Goal: Task Accomplishment & Management: Complete application form

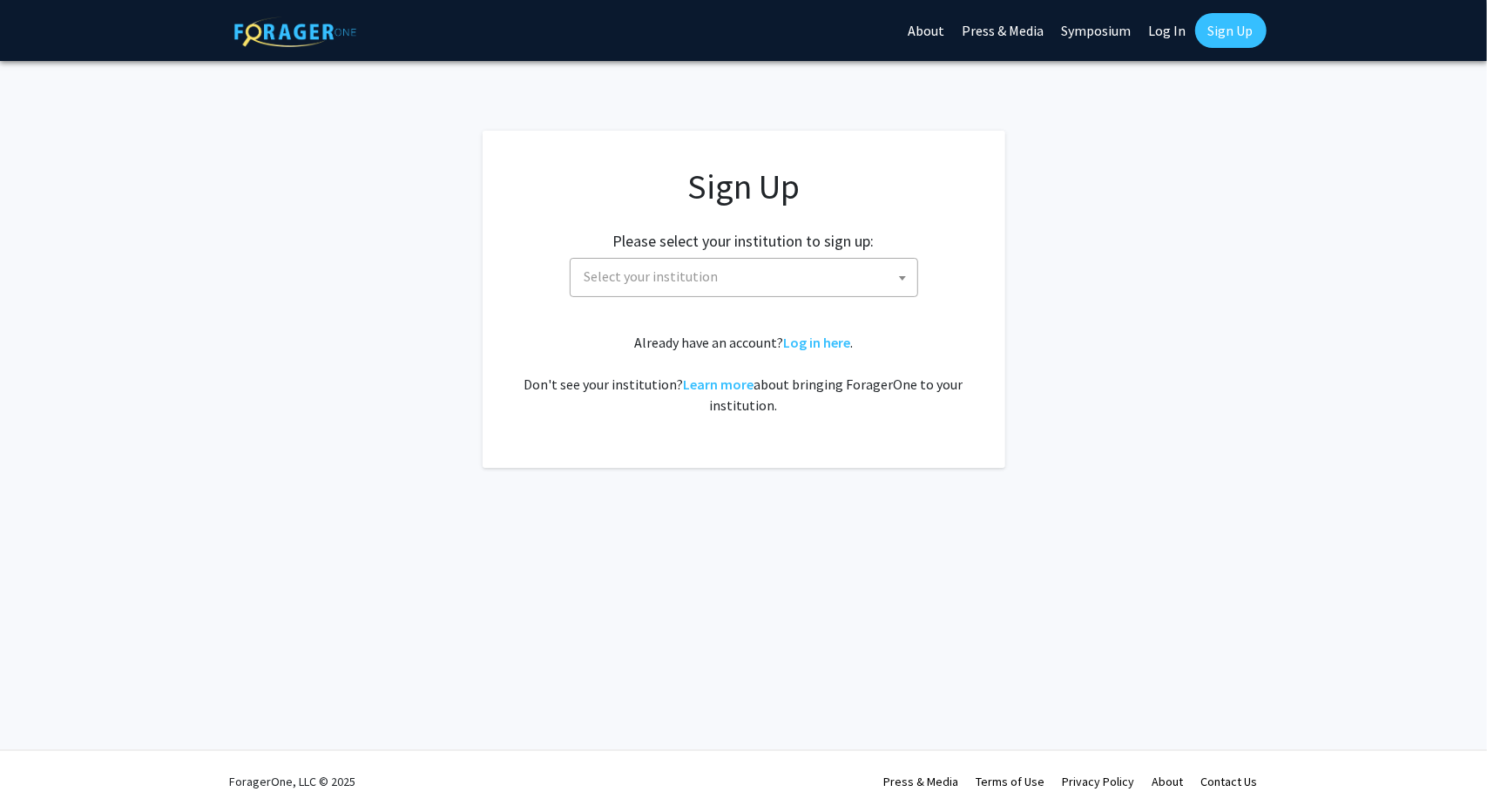
click at [109, 516] on div "Skip navigation About Press & Media Symposium Log In Sign Up Complete your prof…" at bounding box center [743, 406] width 1487 height 812
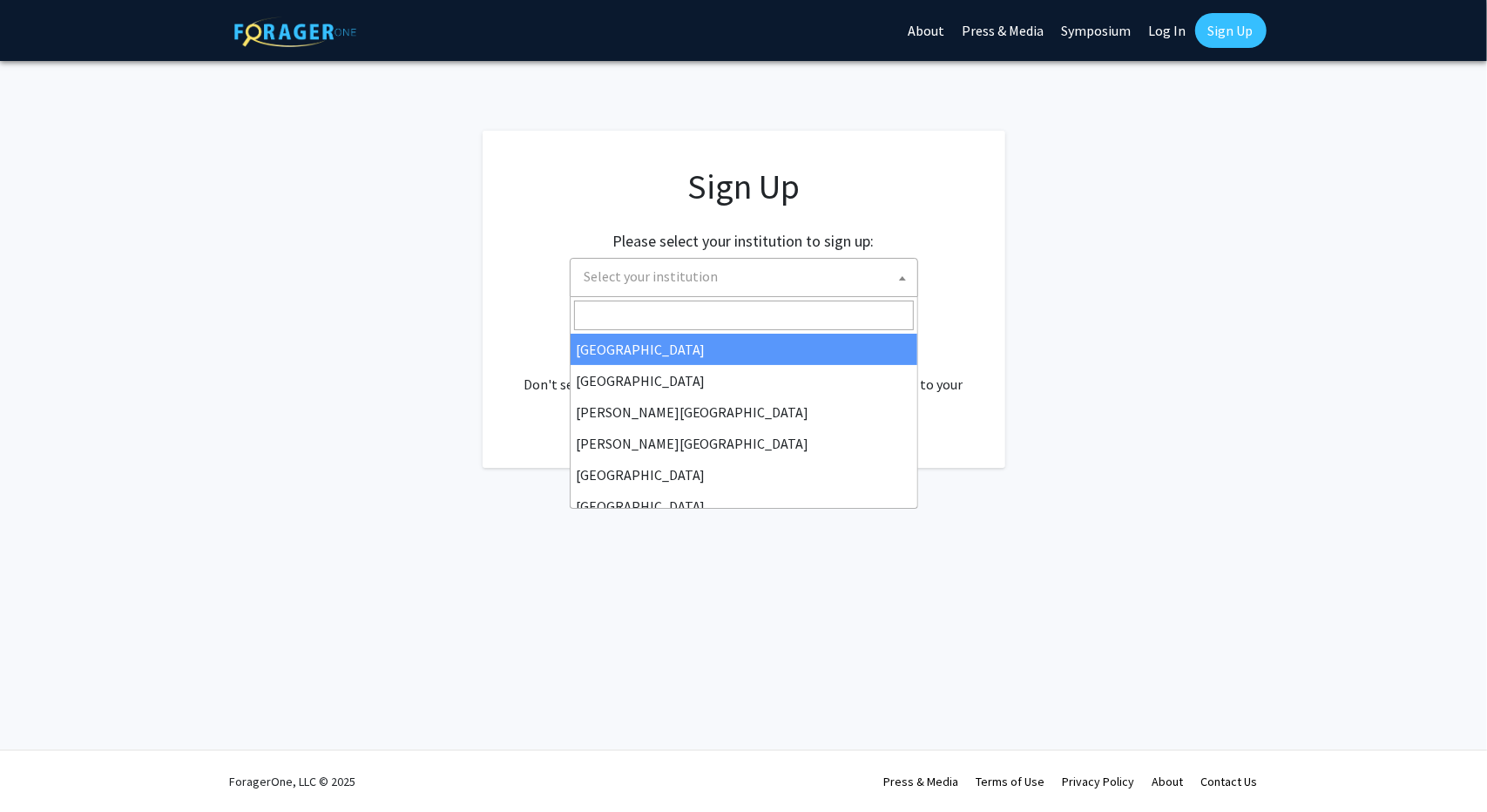
click at [741, 263] on span "Select your institution" at bounding box center [747, 276] width 340 height 36
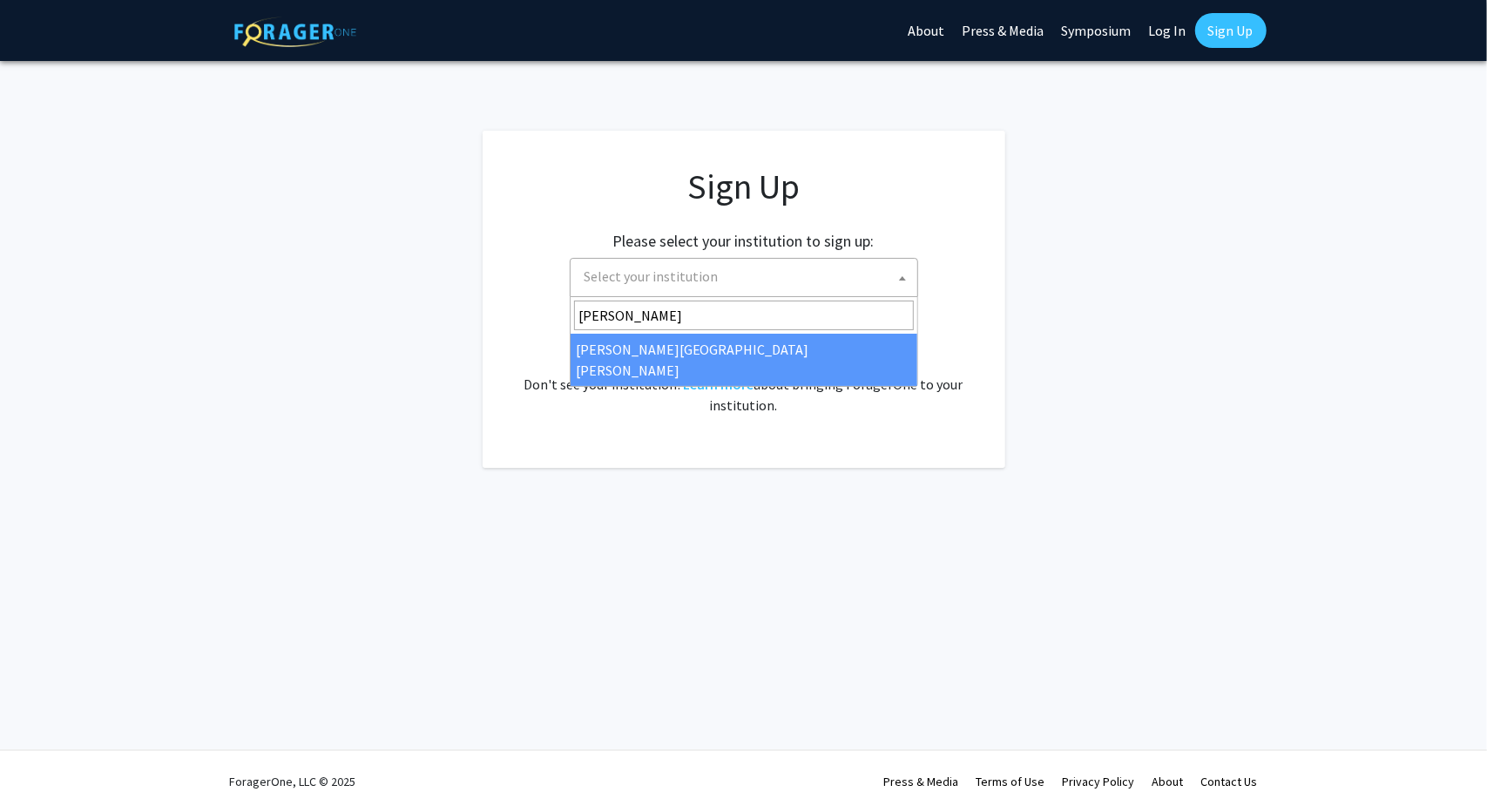
type input "John"
select select "1"
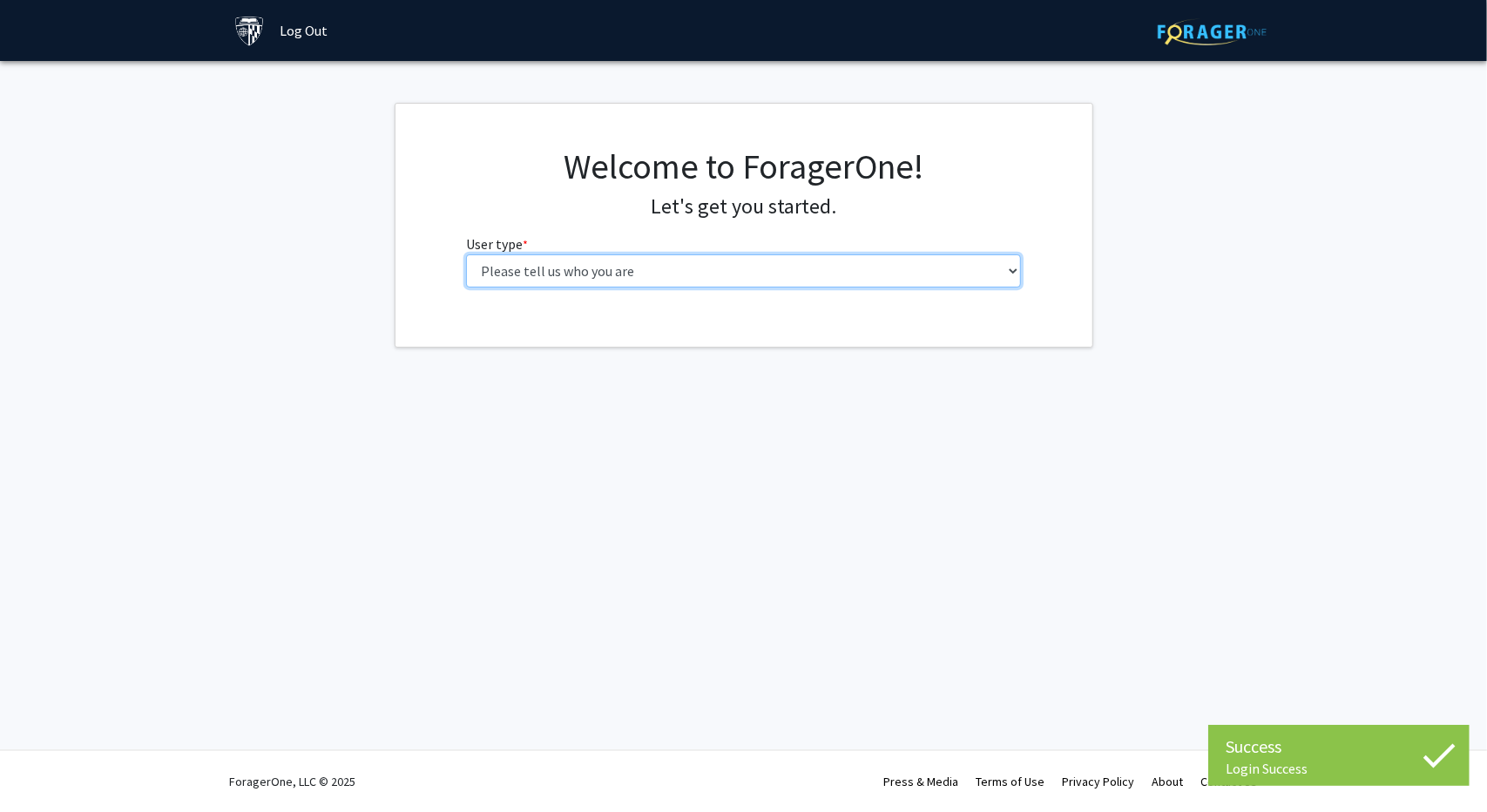
click at [734, 283] on select "Please tell us who you are Undergraduate Student Master's Student Doctoral Cand…" at bounding box center [744, 271] width 555 height 33
select select "2: masters"
click at [466, 255] on select "Please tell us who you are Undergraduate Student Master's Student Doctoral Cand…" at bounding box center [744, 271] width 555 height 33
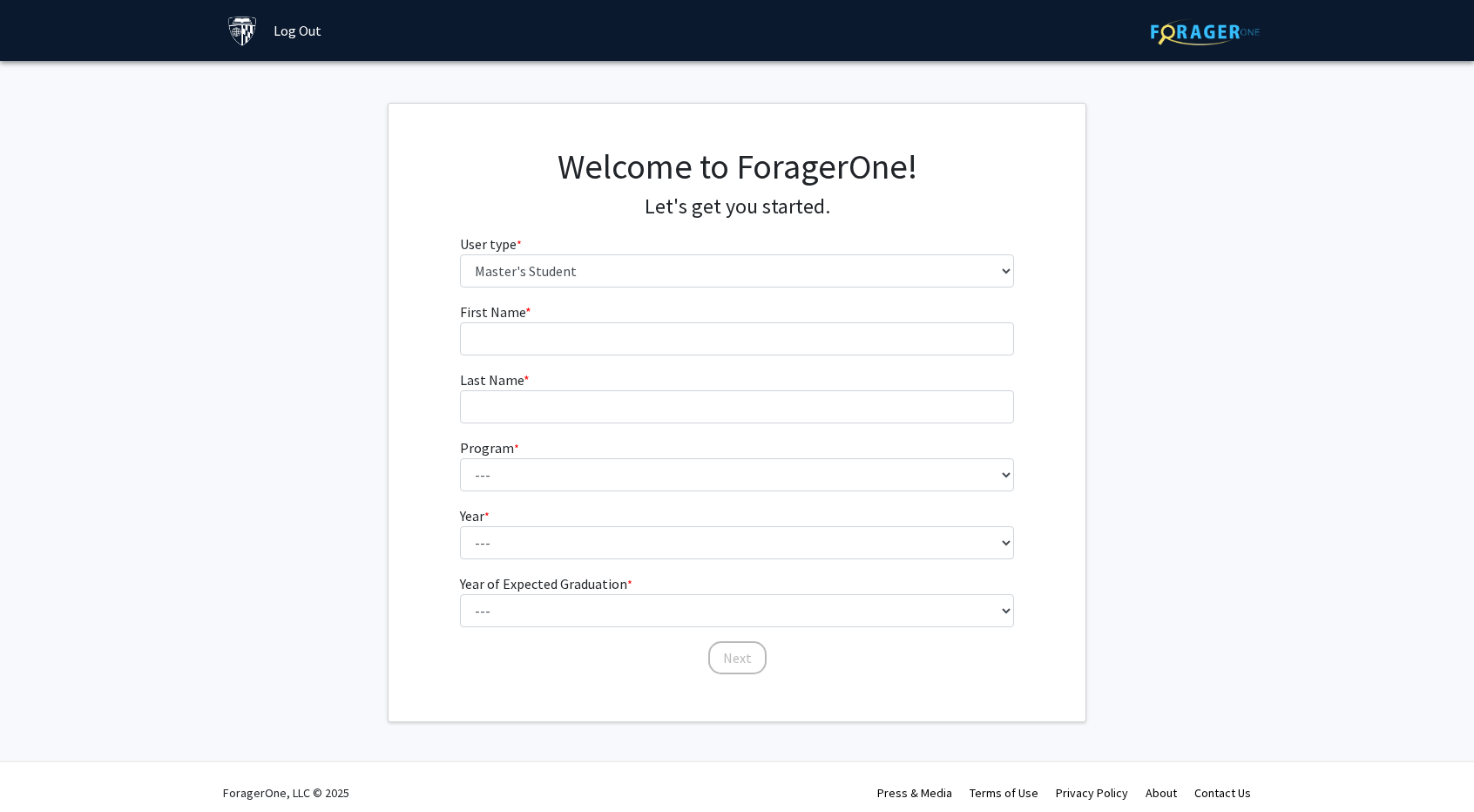
click at [59, 582] on fg-get-started "Welcome to ForagerOne! Let's get you started. User type * required Please tell …" at bounding box center [737, 412] width 1474 height 620
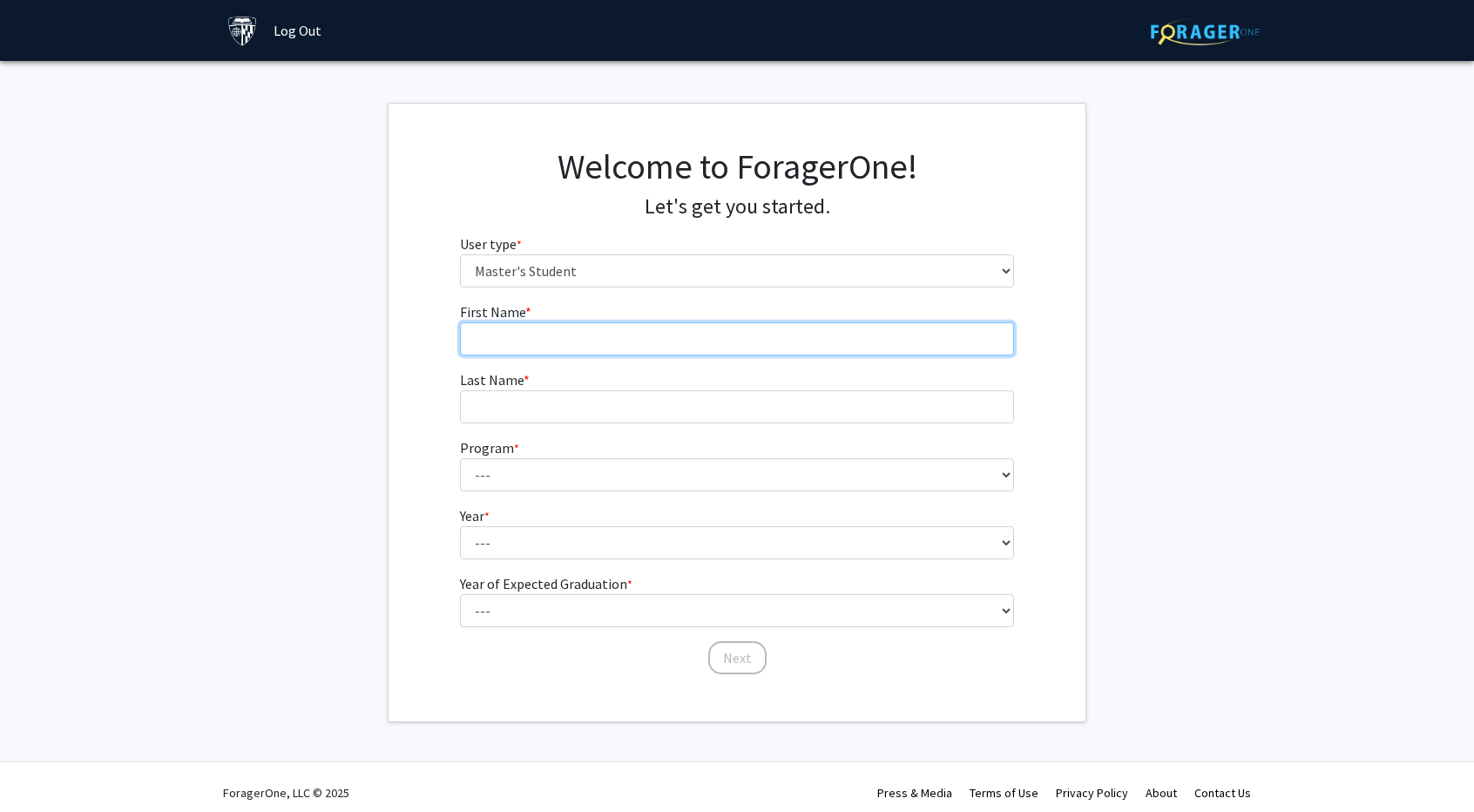
click at [564, 354] on input "First Name * required" at bounding box center [738, 339] width 555 height 33
type input "ZHENGJIE"
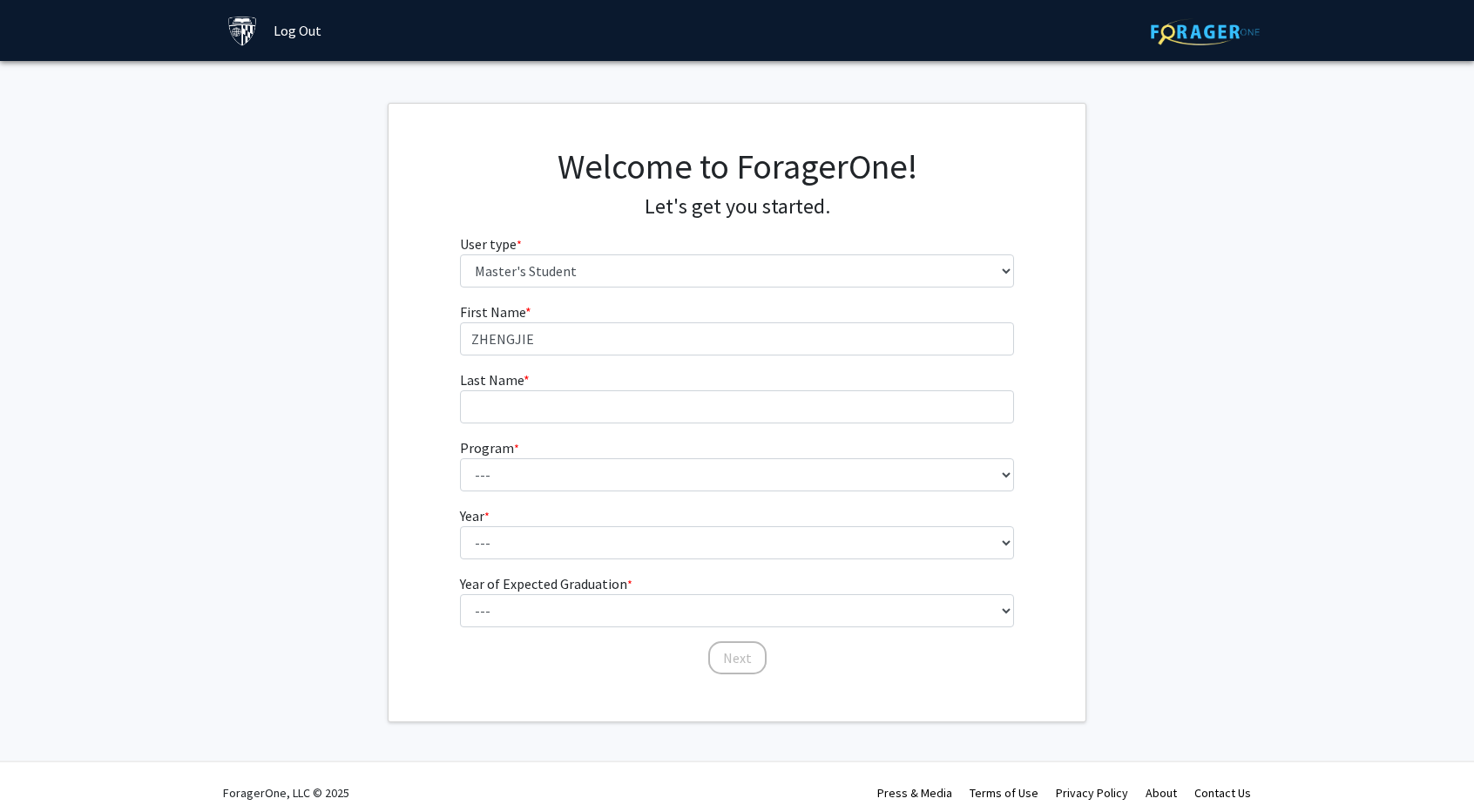
type input "[PERSON_NAME]"
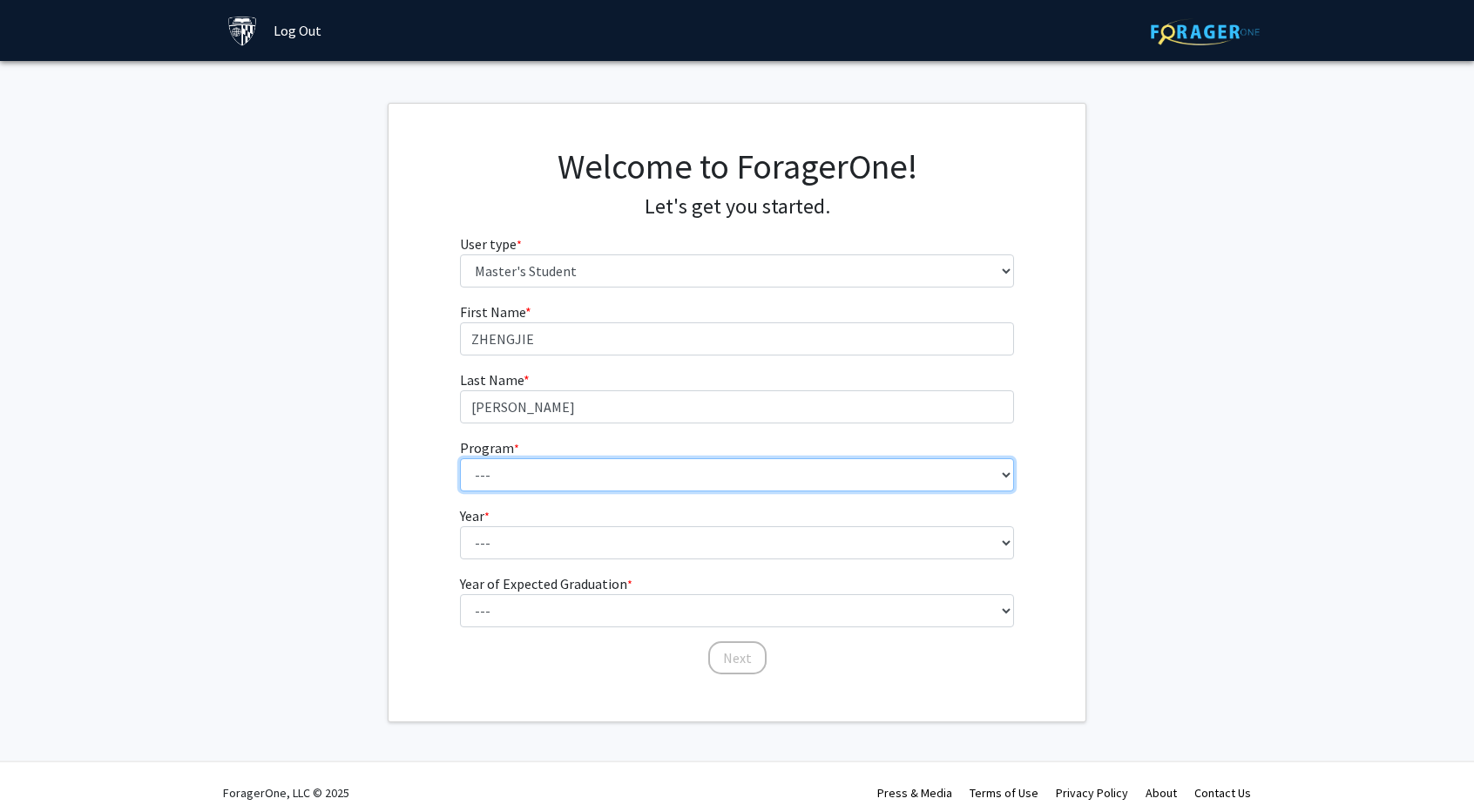
click at [575, 475] on select "--- Anatomy Education Applied and Computational Mathematics Applied Biomedical …" at bounding box center [738, 475] width 555 height 33
select select "26: 18"
click at [460, 458] on select "--- Anatomy Education Applied and Computational Mathematics Applied Biomedical …" at bounding box center [738, 475] width 555 height 33
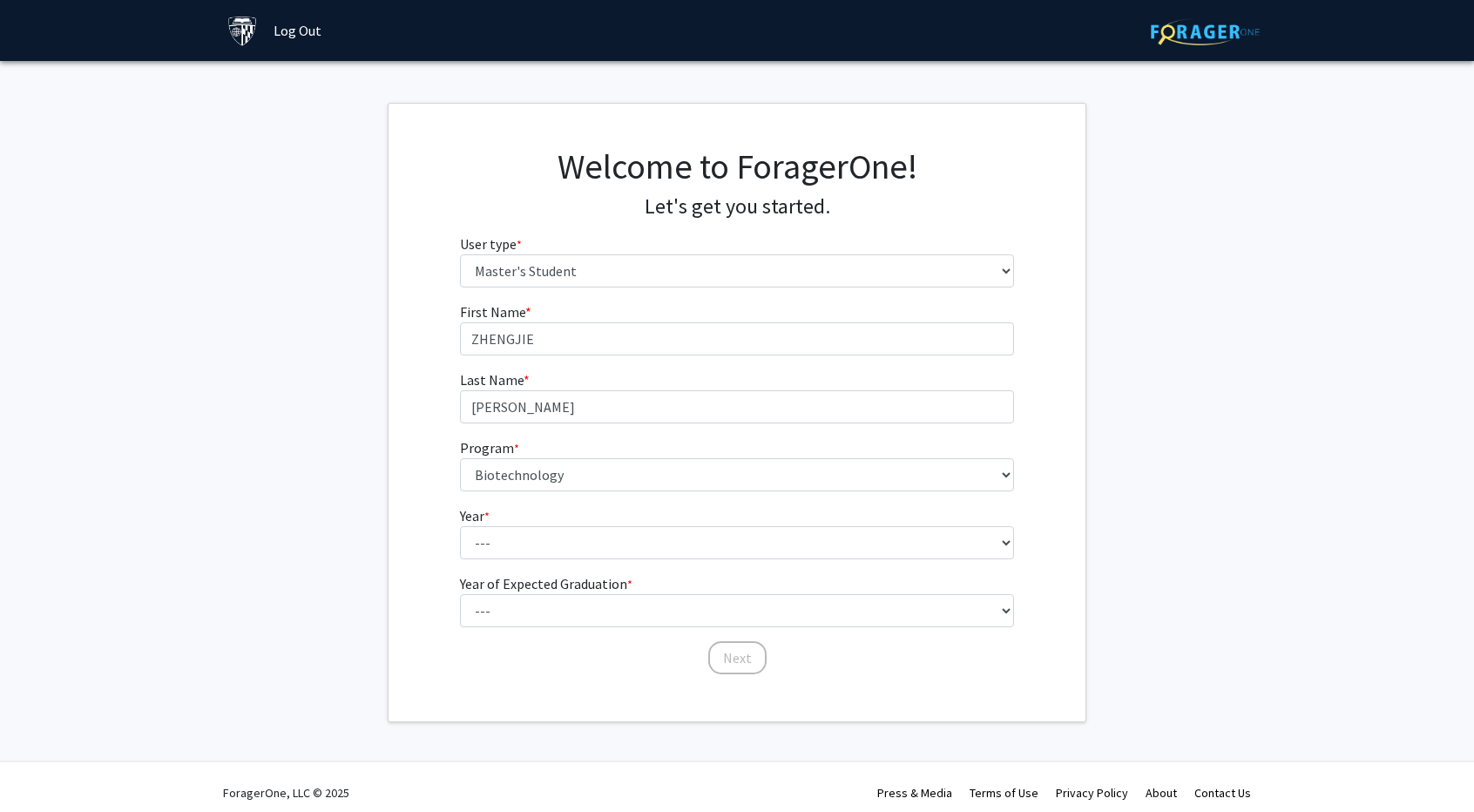
click at [363, 555] on fg-get-started "Welcome to ForagerOne! Let's get you started. User type * required Please tell …" at bounding box center [737, 412] width 1474 height 620
click at [551, 540] on select "--- First Year Second Year" at bounding box center [738, 542] width 555 height 33
select select "1: first_year"
click at [460, 526] on select "--- First Year Second Year" at bounding box center [738, 542] width 555 height 33
drag, startPoint x: 425, startPoint y: 626, endPoint x: 455, endPoint y: 625, distance: 30.0
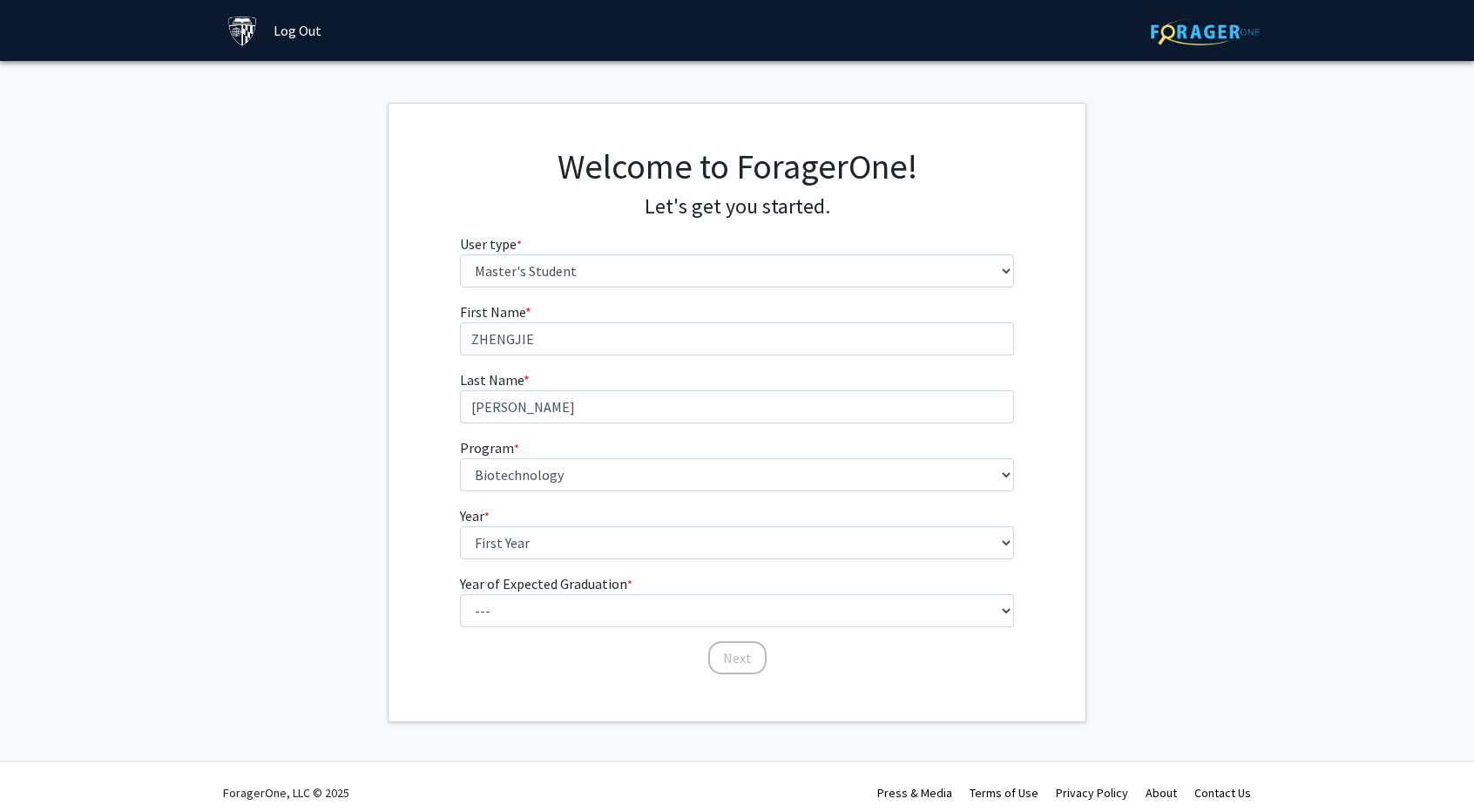
click at [425, 628] on div "First Name * required [PERSON_NAME] Last Name * required [PERSON_NAME] Program …" at bounding box center [737, 488] width 697 height 374
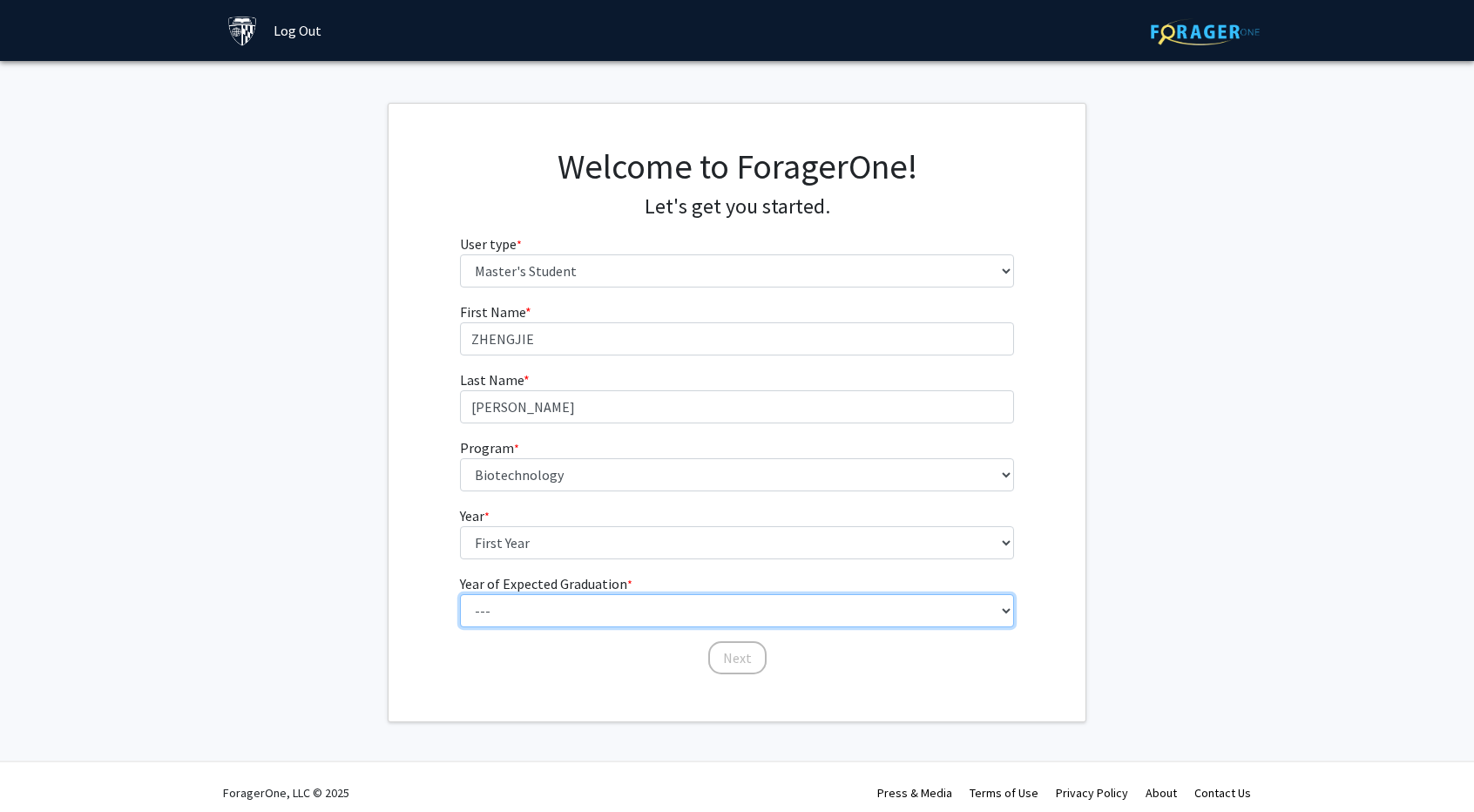
click at [525, 616] on select "--- 2025 2026 2027 2028 2029 2030 2031 2032 2033 2034" at bounding box center [738, 611] width 555 height 33
select select "3: 2027"
click at [460, 594] on select "--- 2025 2026 2027 2028 2029 2030 2031 2032 2033 2034" at bounding box center [738, 611] width 555 height 33
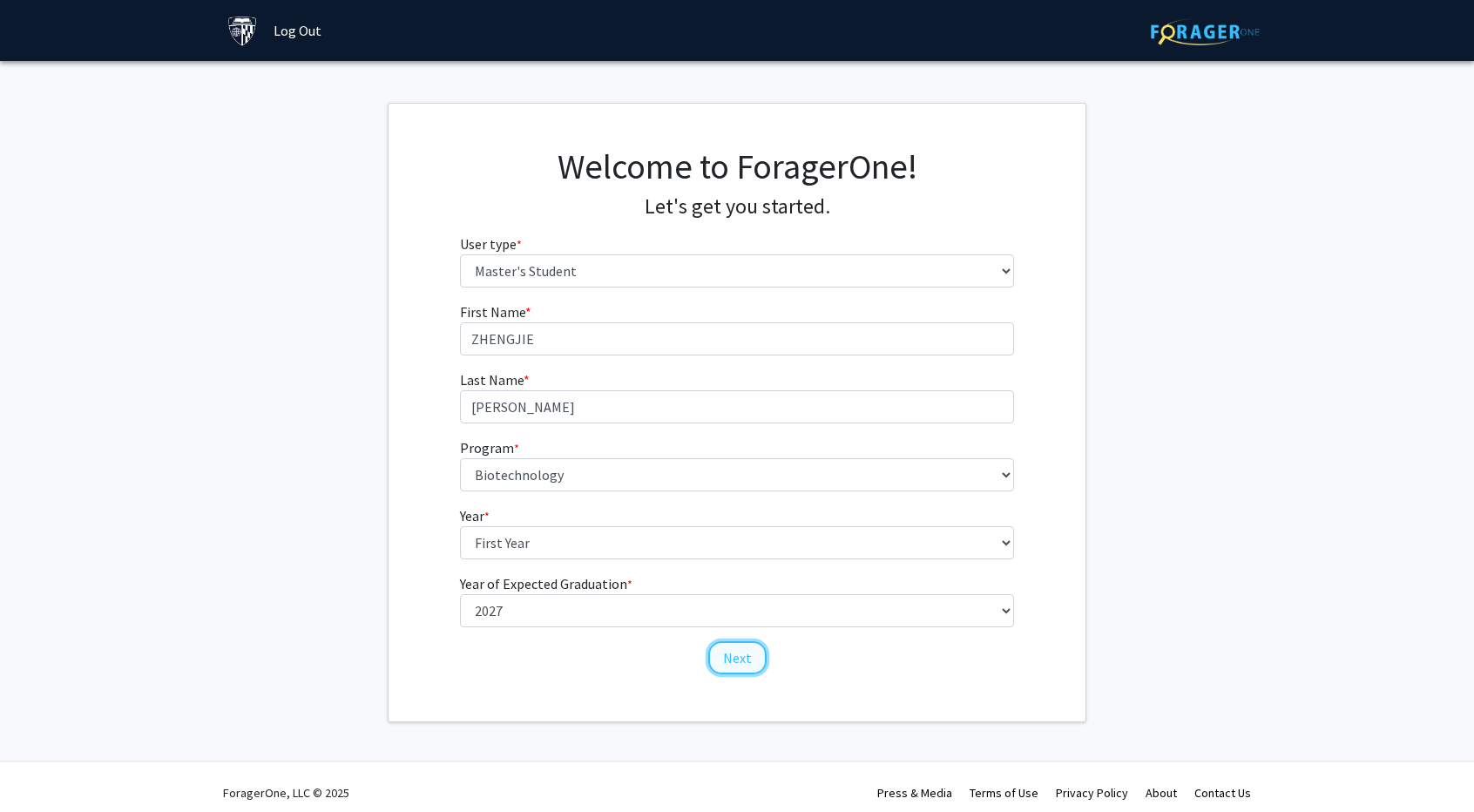
click at [746, 651] on button "Next" at bounding box center [737, 658] width 59 height 33
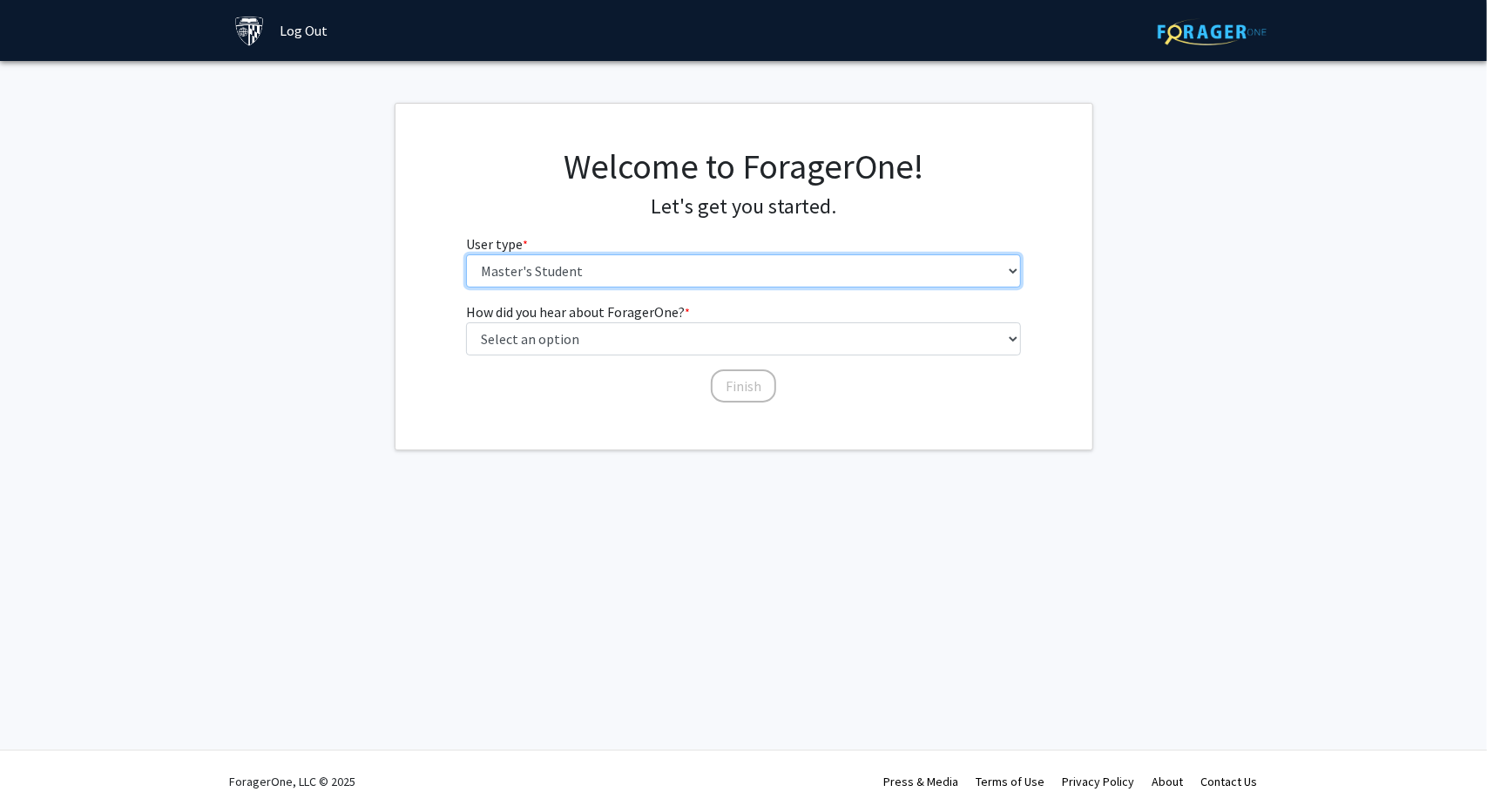
click at [668, 271] on select "Please tell us who you are Undergraduate Student Master's Student Doctoral Cand…" at bounding box center [744, 271] width 555 height 33
click at [466, 255] on select "Please tell us who you are Undergraduate Student Master's Student Doctoral Cand…" at bounding box center [744, 271] width 555 height 33
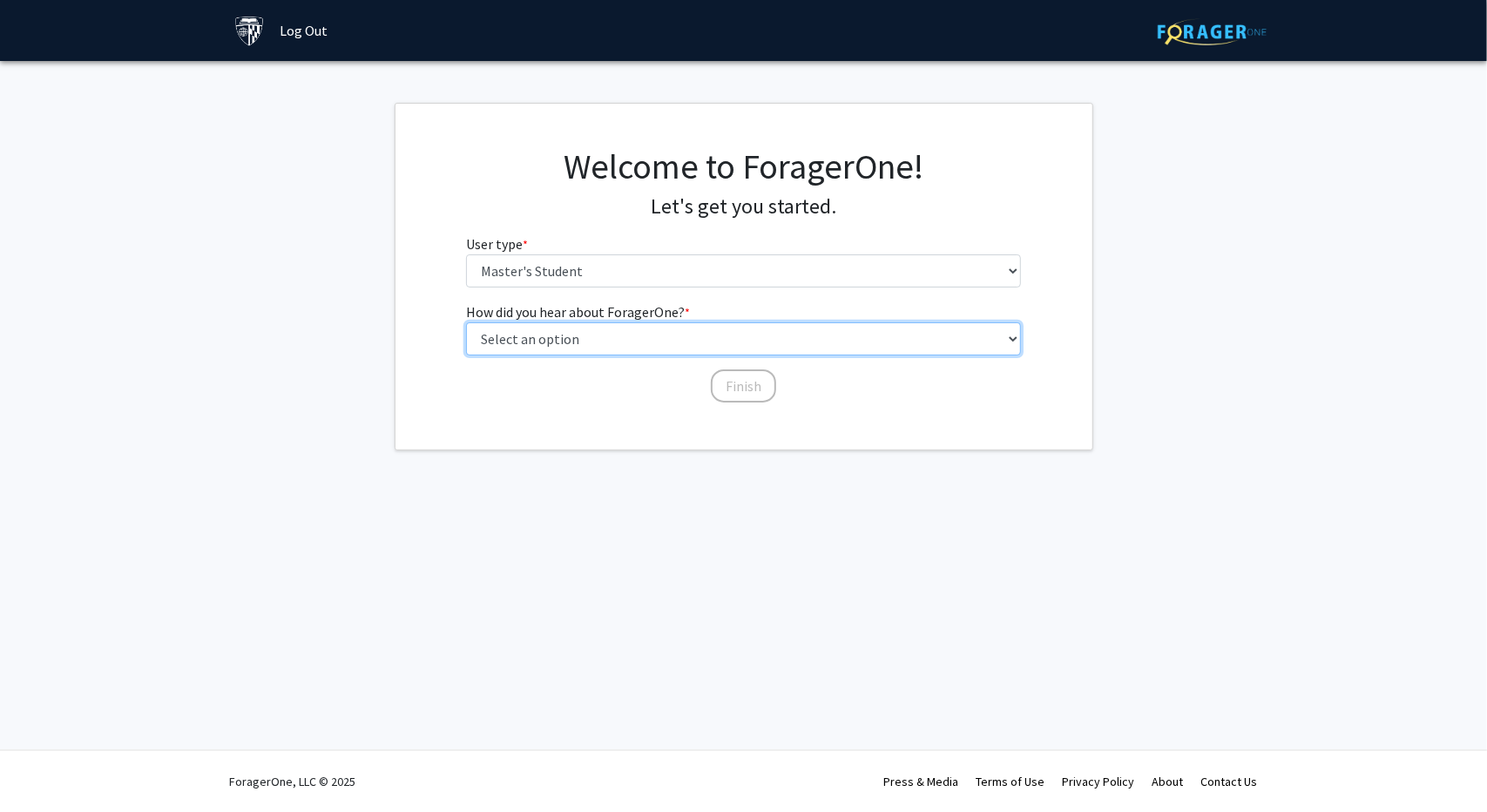
click at [717, 343] on select "Select an option Peer/student recommendation Faculty/staff recommendation Unive…" at bounding box center [744, 339] width 555 height 33
select select "5: other"
click at [466, 322] on select "Select an option Peer/student recommendation Faculty/staff recommendation Unive…" at bounding box center [744, 339] width 555 height 33
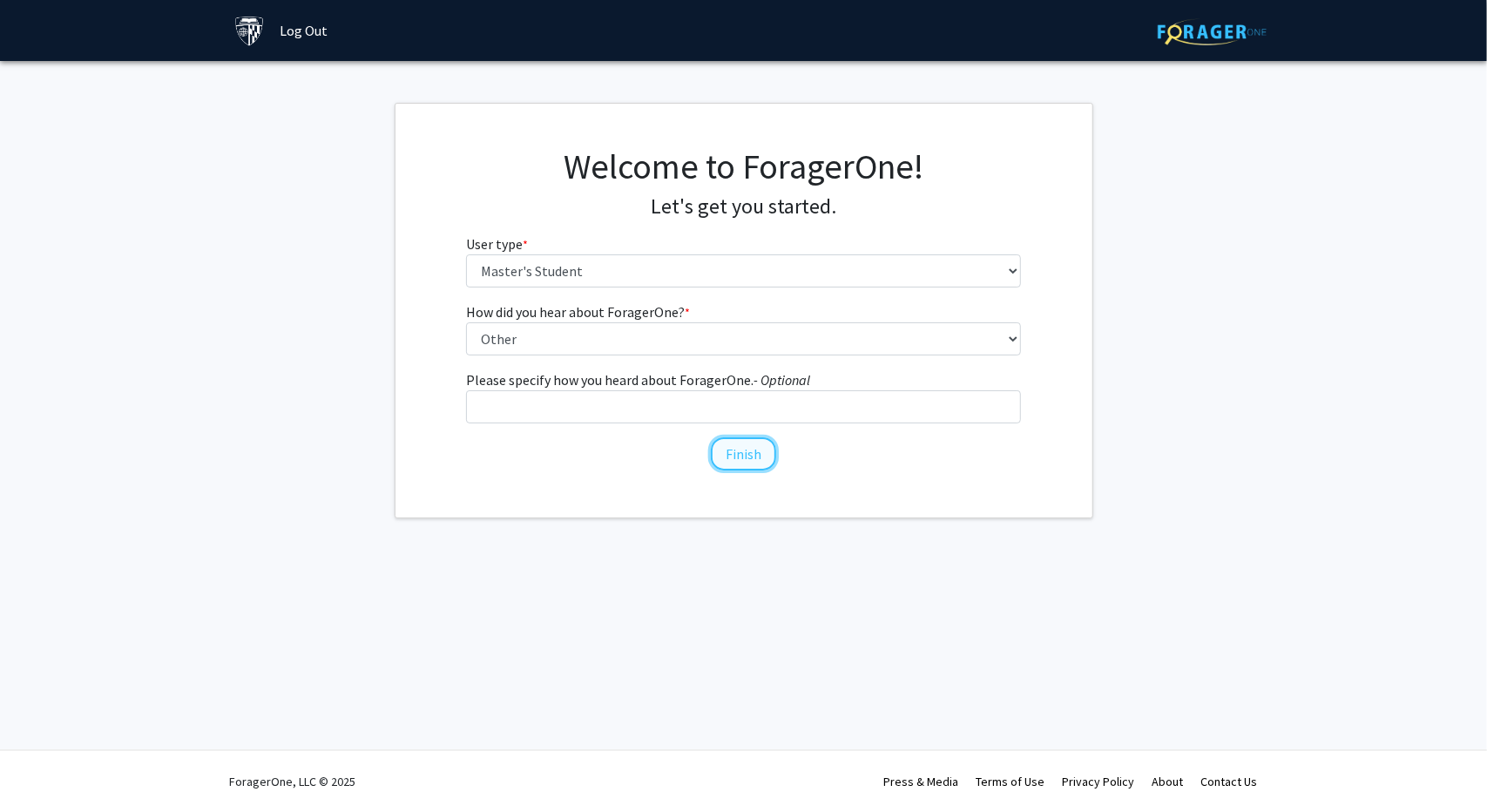
click at [737, 460] on button "Finish" at bounding box center [743, 454] width 66 height 33
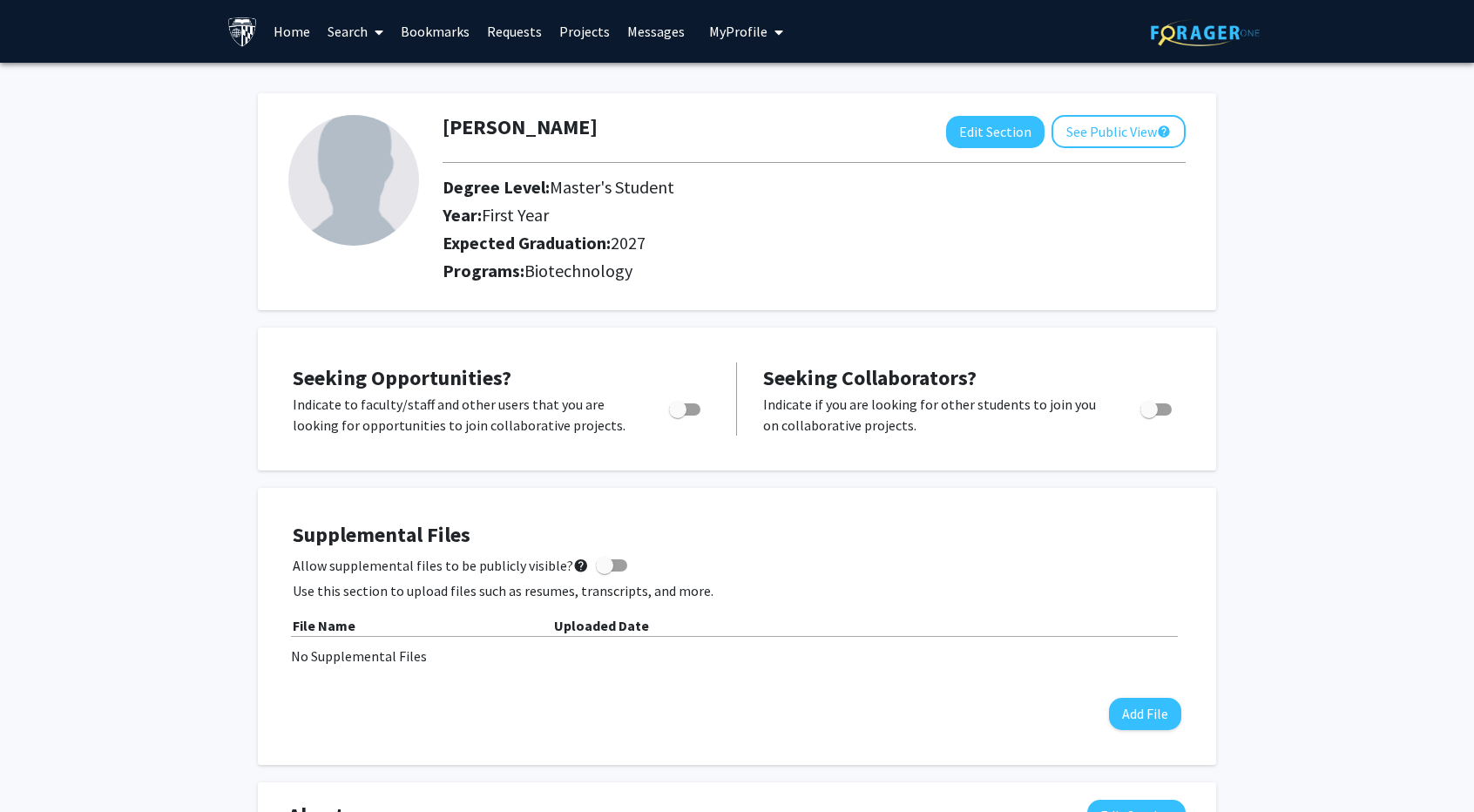
click at [683, 417] on label "Toggle" at bounding box center [682, 410] width 39 height 21
click at [677, 416] on input "Are you actively seeking opportunities?" at bounding box center [677, 416] width 1 height 1
checkbox input "true"
click at [1028, 522] on h4 "Supplemental Files" at bounding box center [736, 535] width 888 height 25
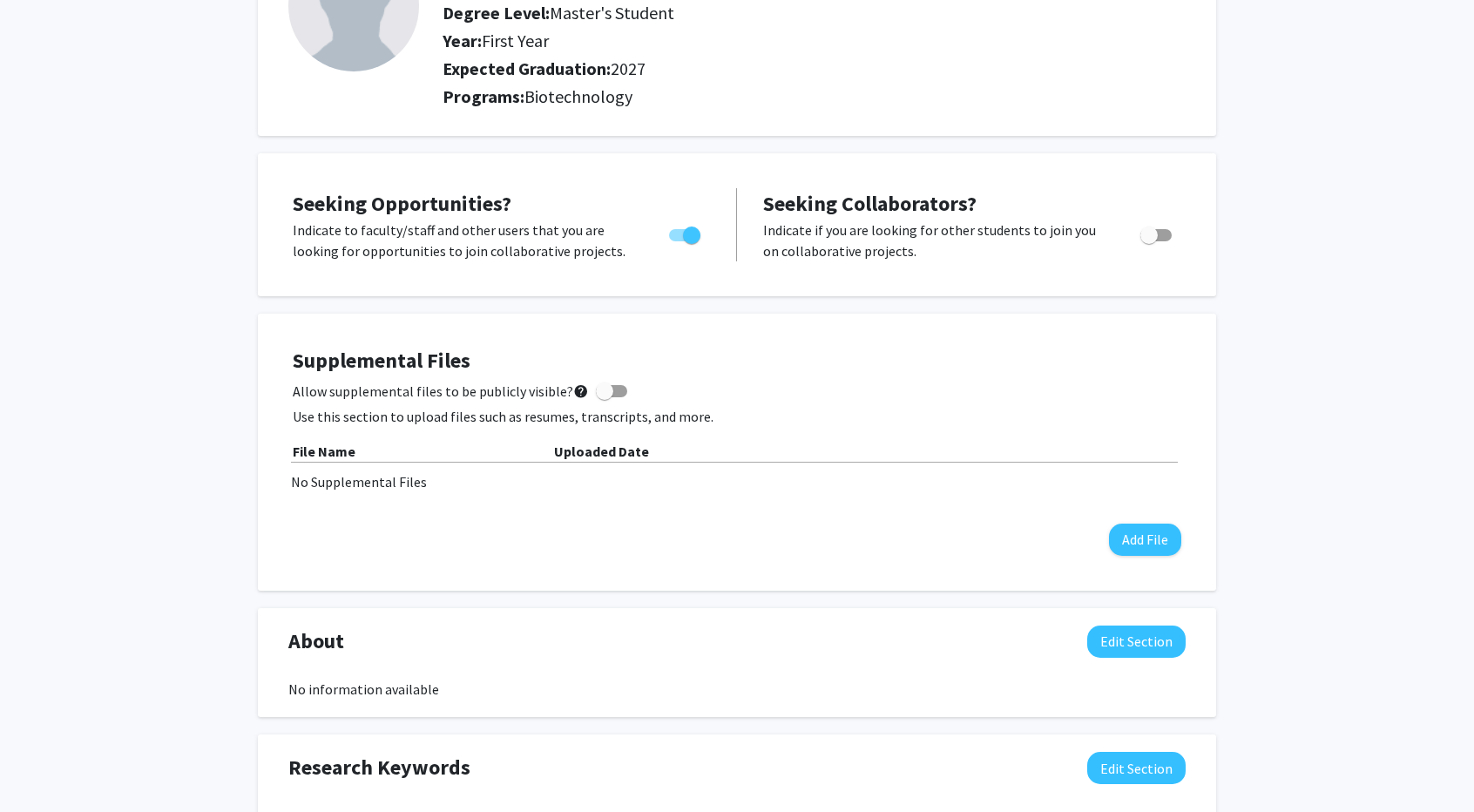
click at [98, 503] on div "[PERSON_NAME] Edit Section See Public View help Degree Level: Master's Student …" at bounding box center [737, 648] width 1474 height 1519
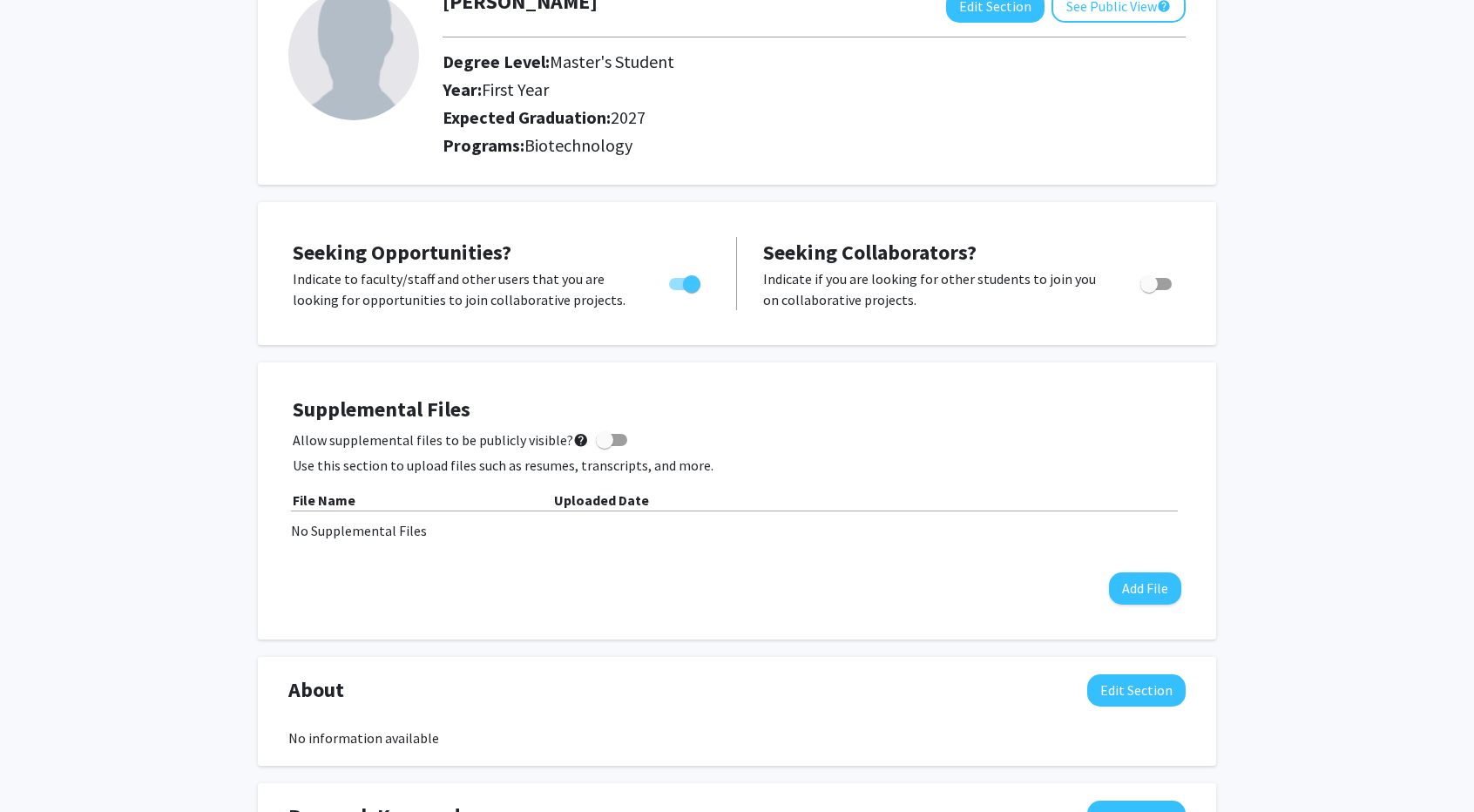
scroll to position [0, 0]
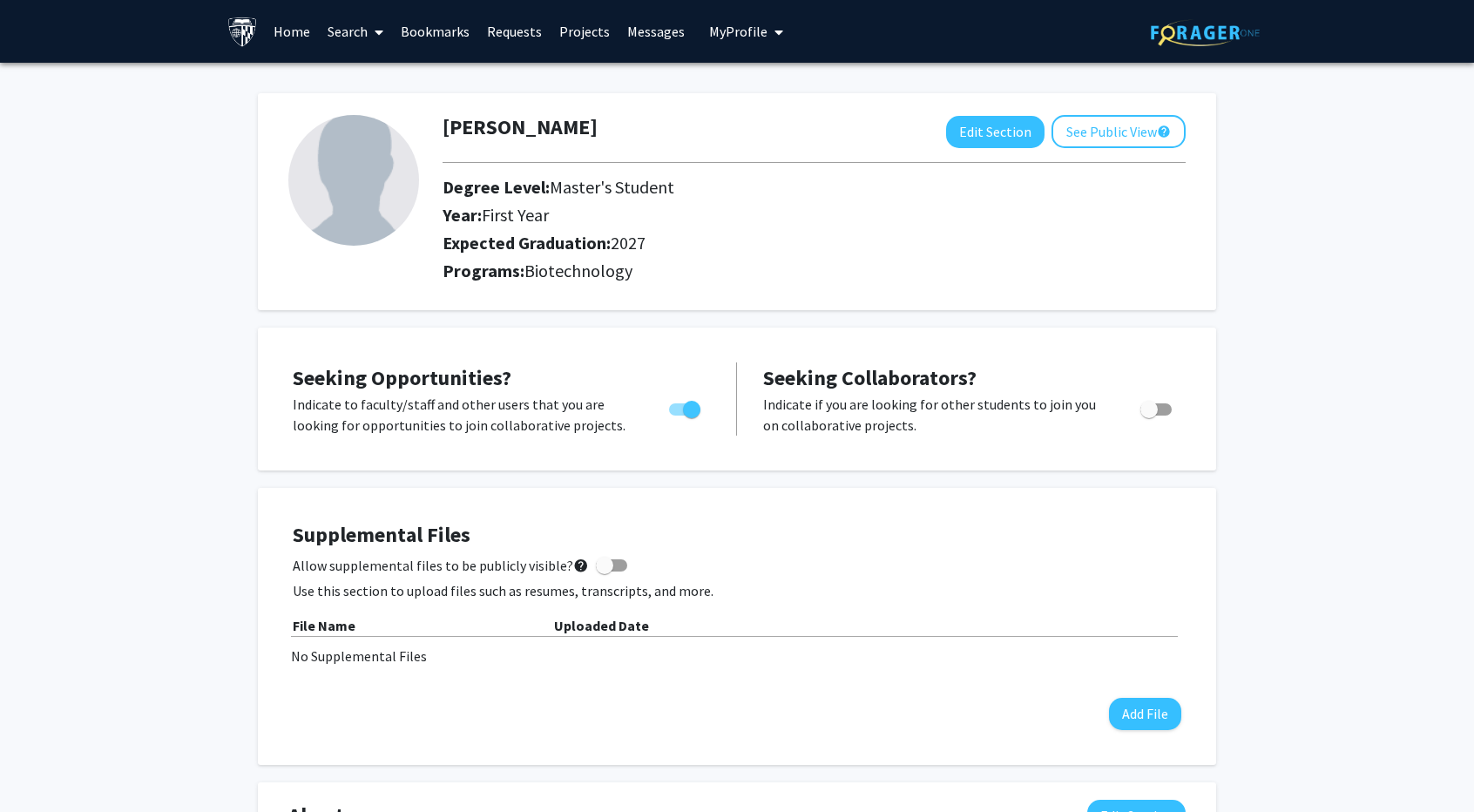
click at [368, 30] on span at bounding box center [376, 32] width 16 height 61
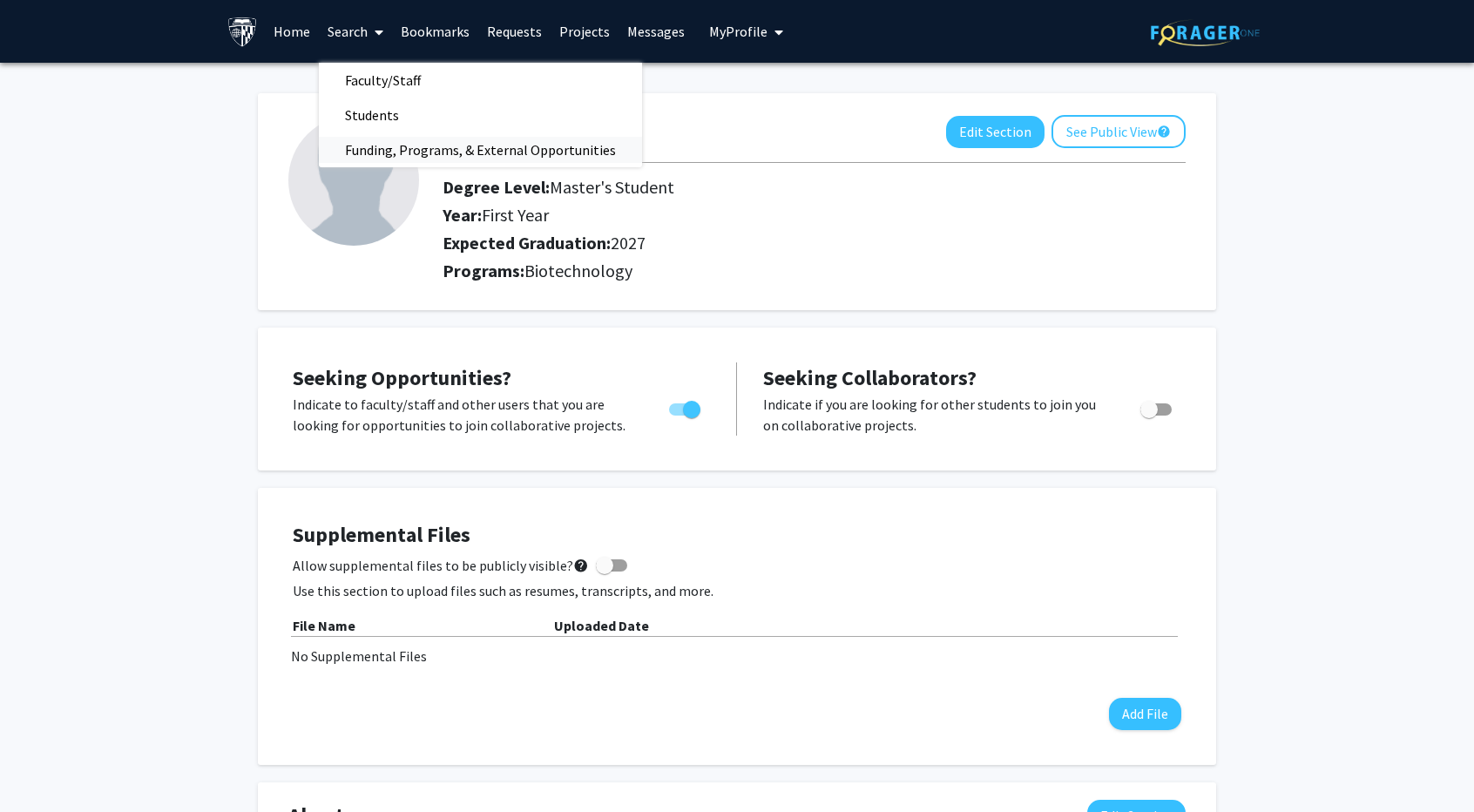
click at [398, 155] on span "Funding, Programs, & External Opportunities" at bounding box center [480, 150] width 323 height 35
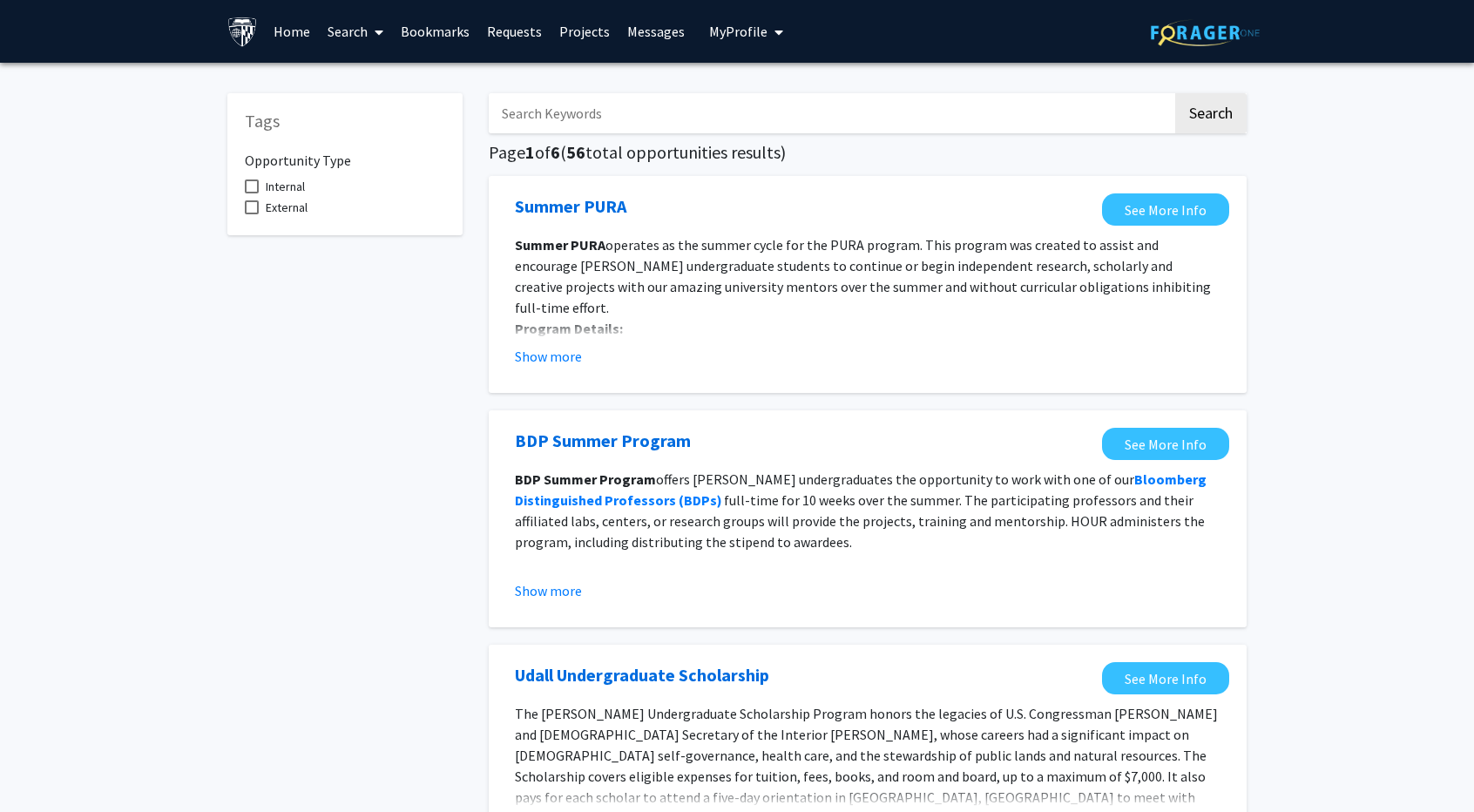
click at [374, 32] on span at bounding box center [376, 32] width 16 height 61
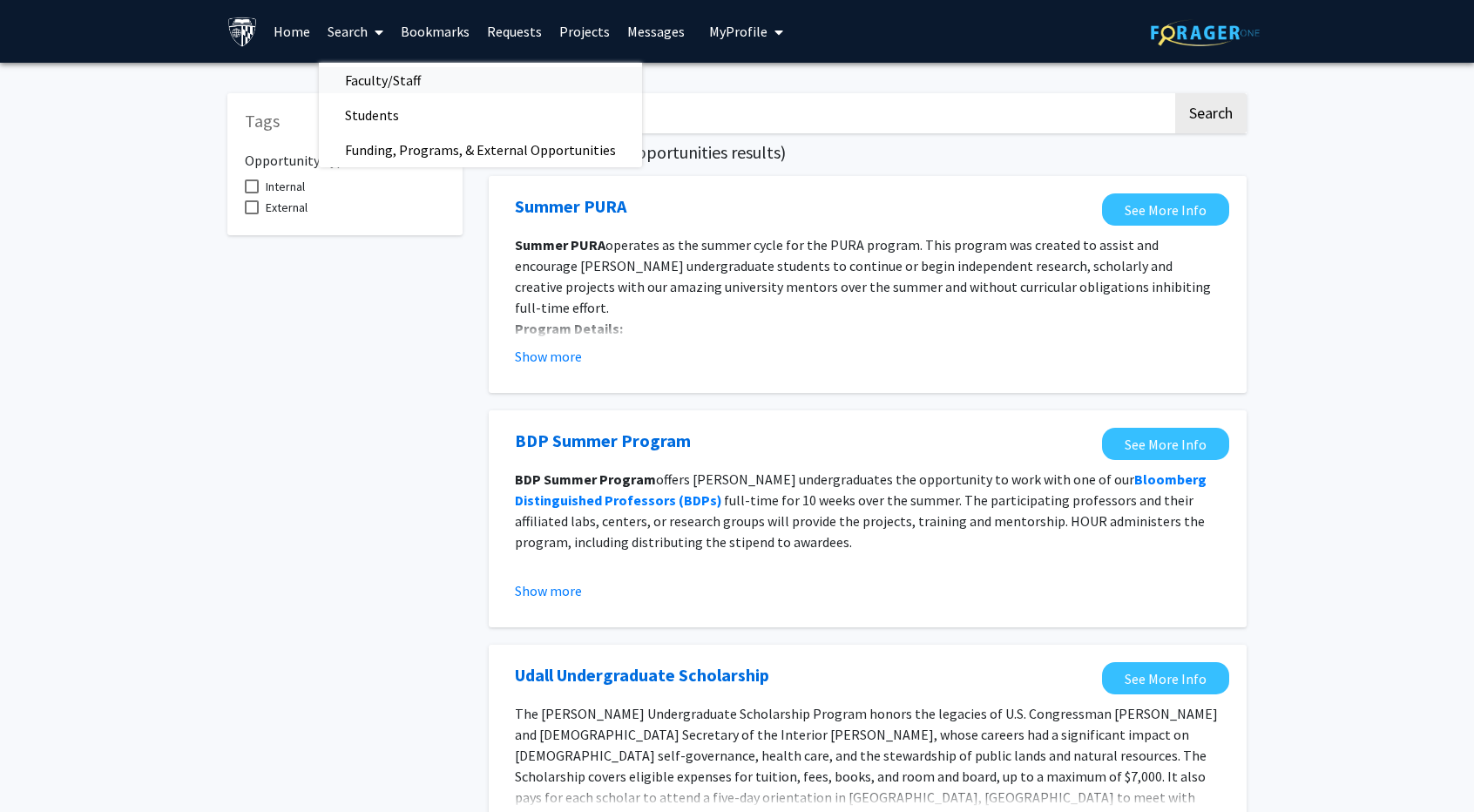
click at [376, 84] on span "Faculty/Staff" at bounding box center [383, 80] width 128 height 35
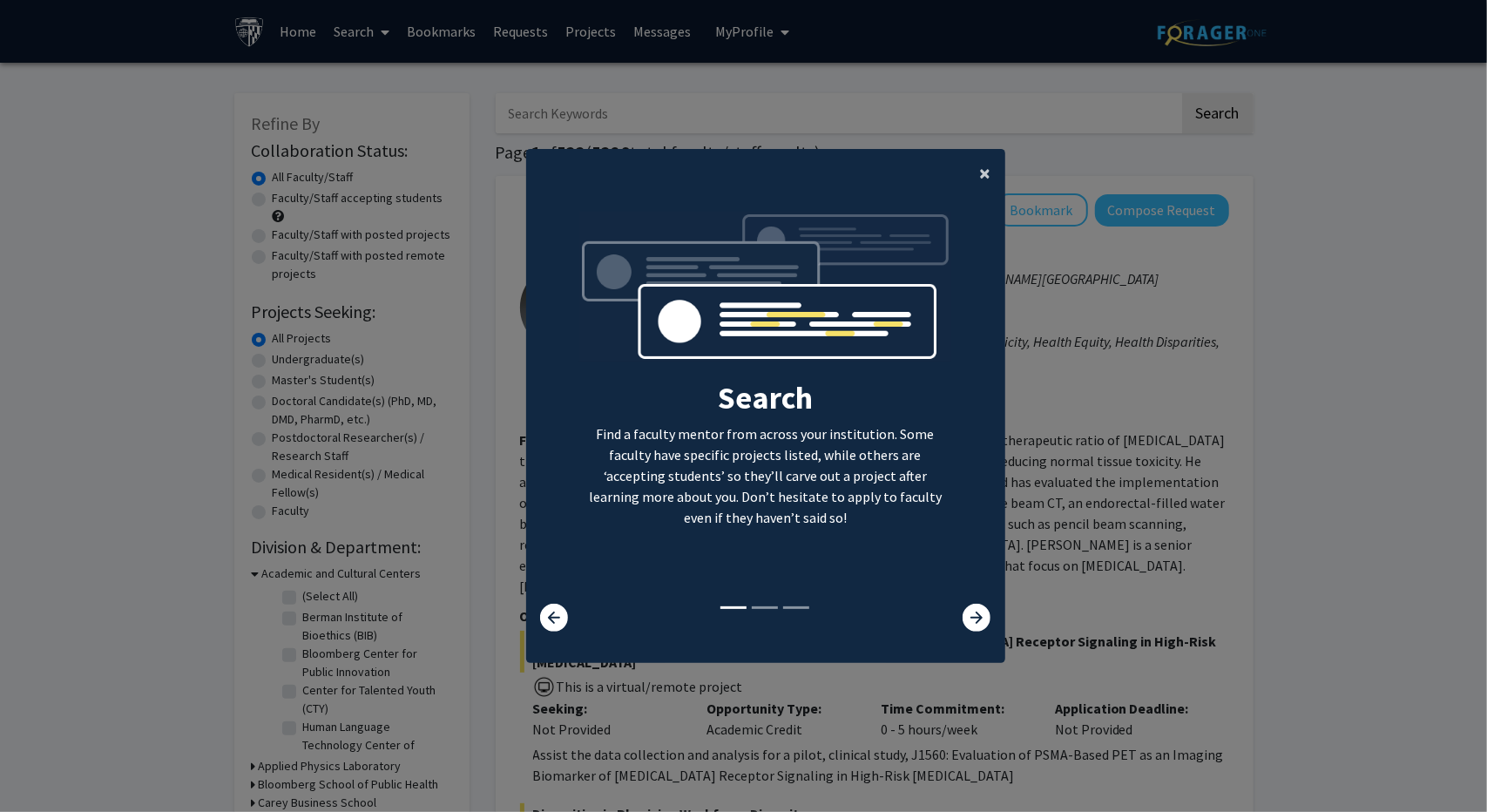
click at [971, 170] on button "×" at bounding box center [985, 173] width 39 height 49
click at [983, 212] on div "Search Find a faculty mentor from across your institution. Some faculty have sp…" at bounding box center [765, 408] width 477 height 392
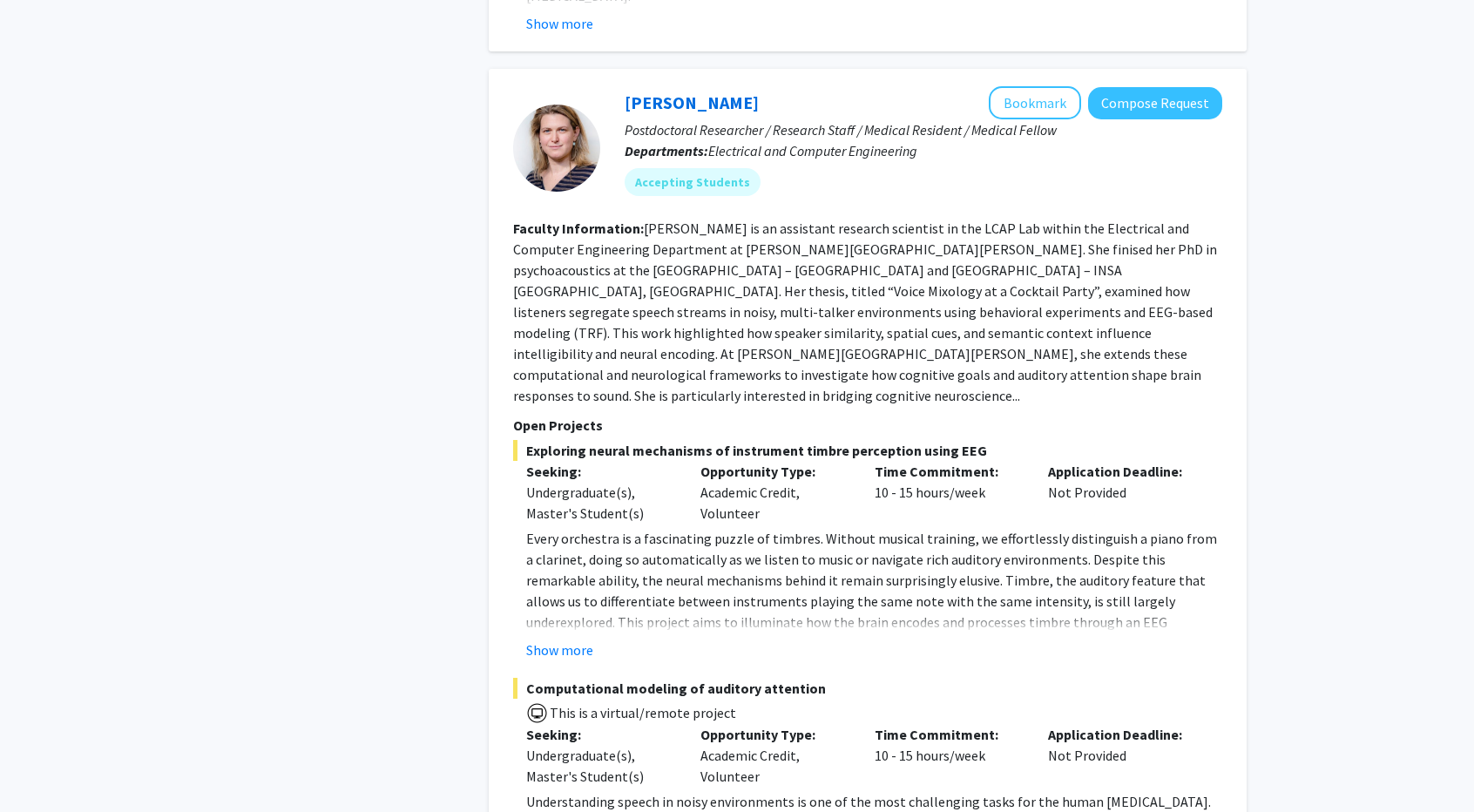
scroll to position [2526, 0]
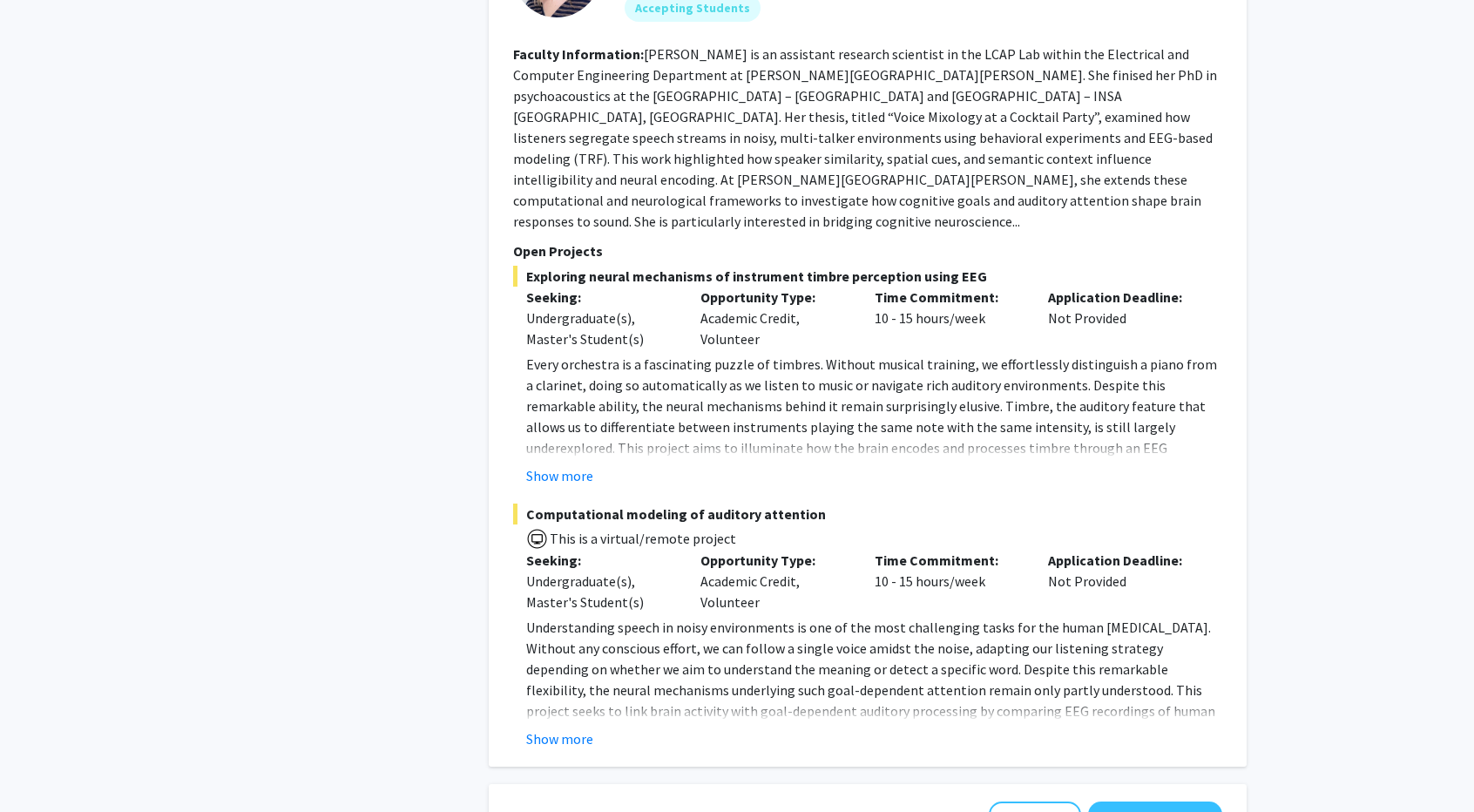
click at [562, 728] on button "Show more" at bounding box center [559, 738] width 67 height 21
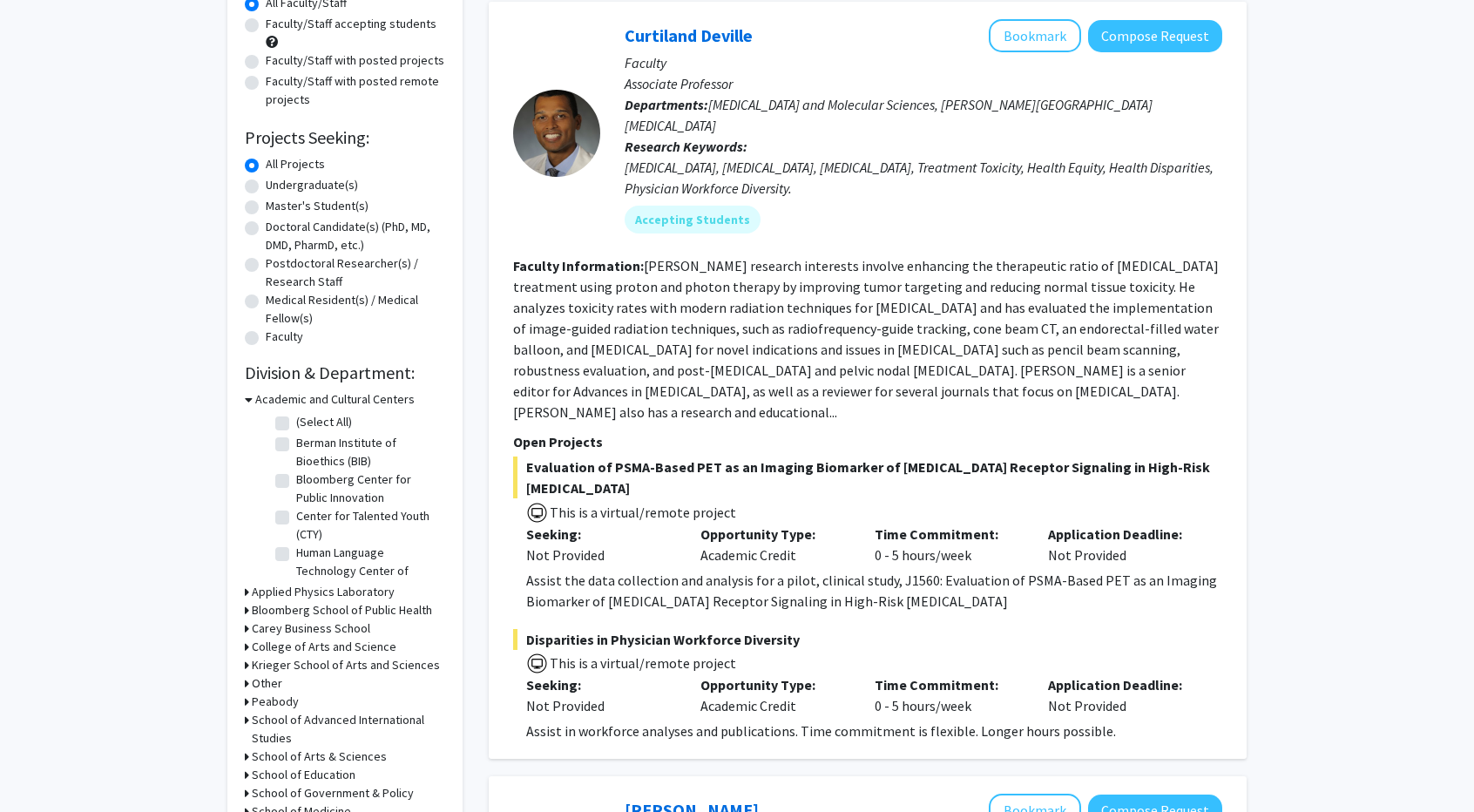
scroll to position [0, 0]
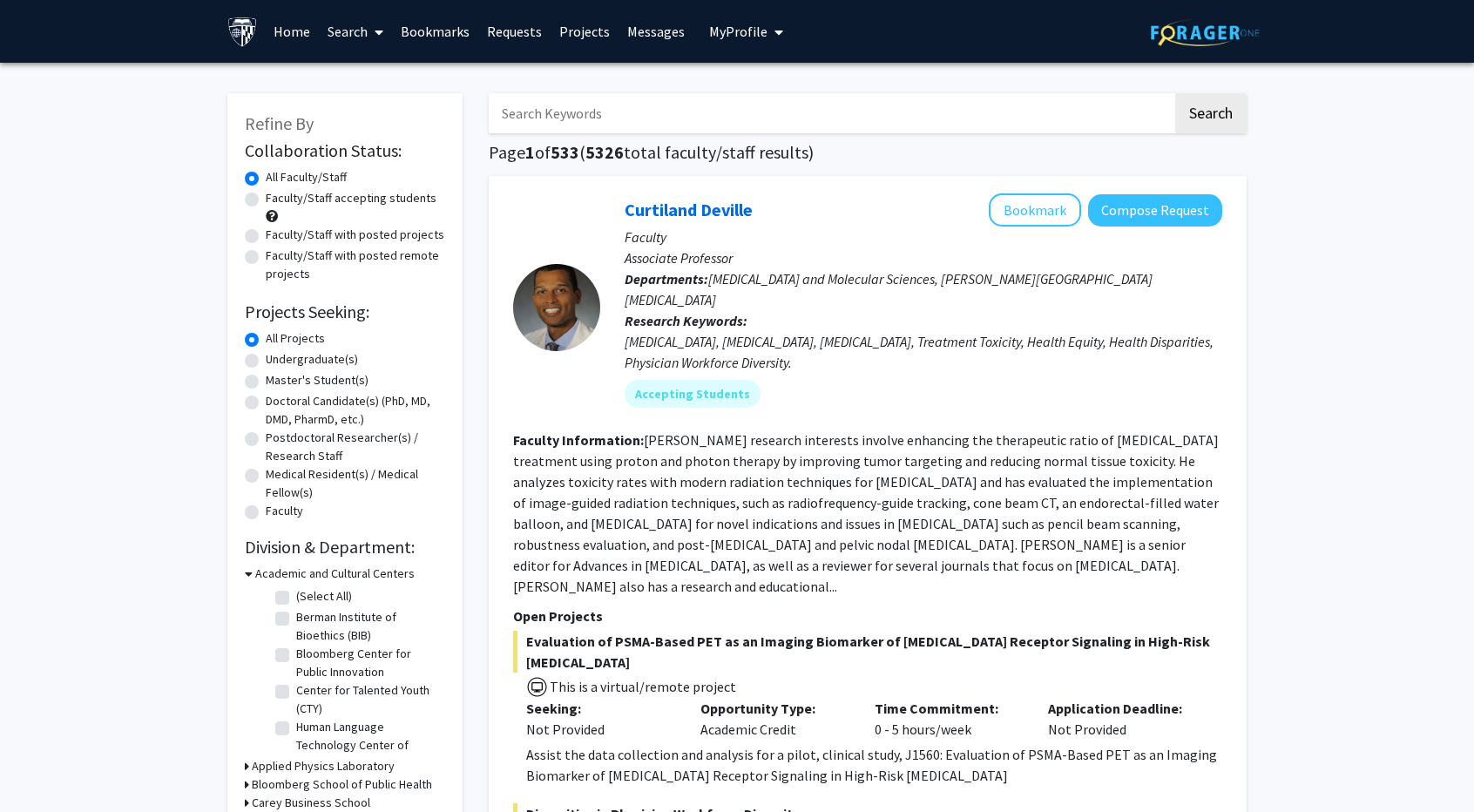
drag, startPoint x: 1356, startPoint y: 554, endPoint x: 1355, endPoint y: 538, distance: 16.0
